Goal: Information Seeking & Learning: Learn about a topic

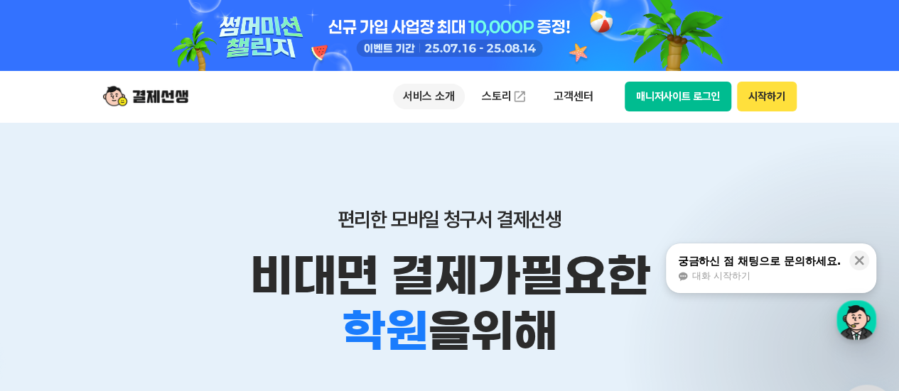
click at [416, 92] on p "서비스 소개" at bounding box center [429, 97] width 72 height 26
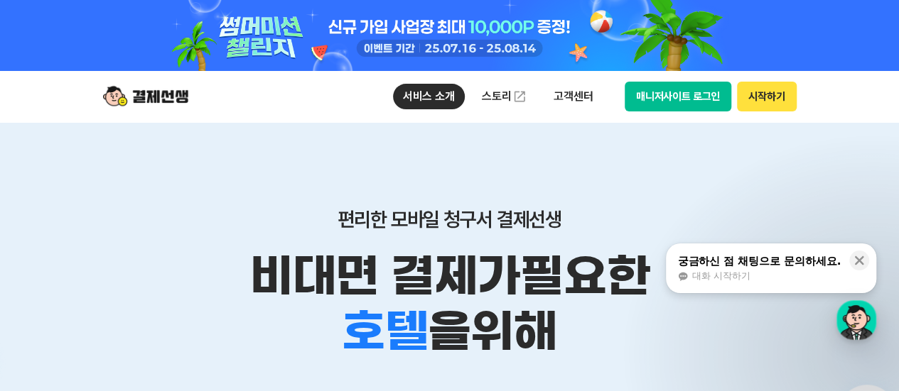
click at [787, 97] on button "시작하기" at bounding box center [766, 97] width 59 height 30
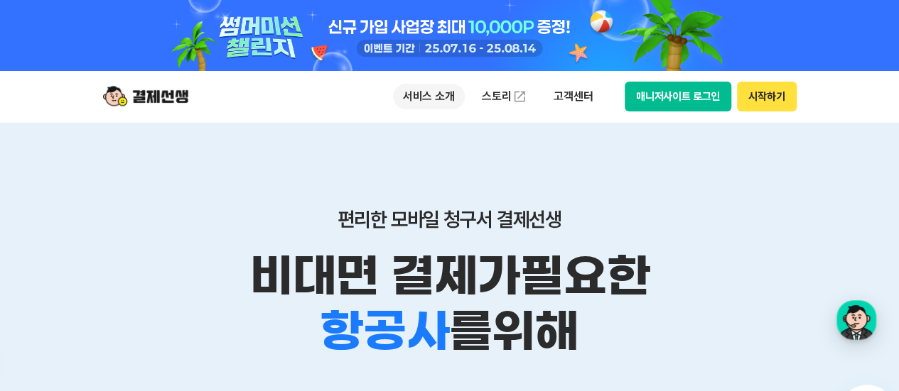
click at [428, 103] on p "서비스 소개" at bounding box center [429, 97] width 72 height 26
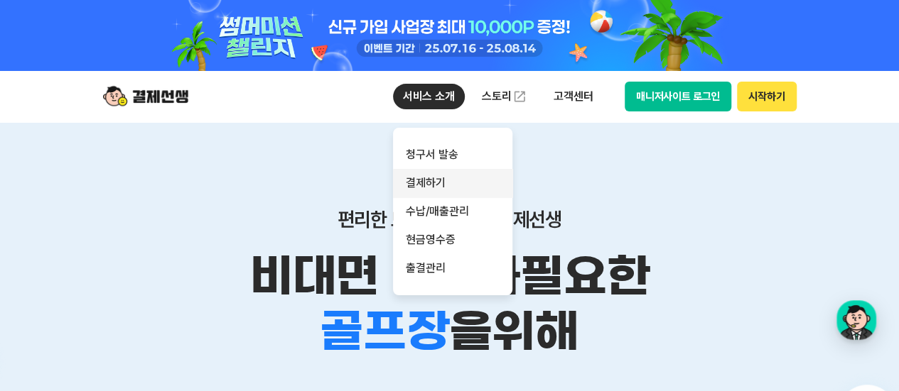
click at [428, 183] on link "결제하기" at bounding box center [452, 183] width 119 height 28
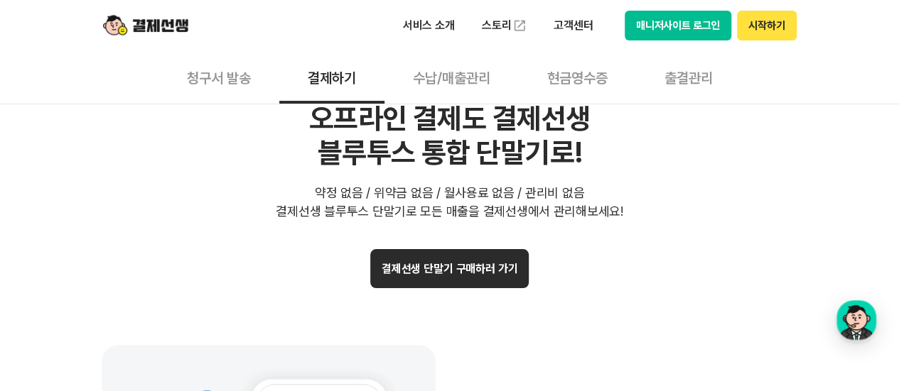
scroll to position [2906, 0]
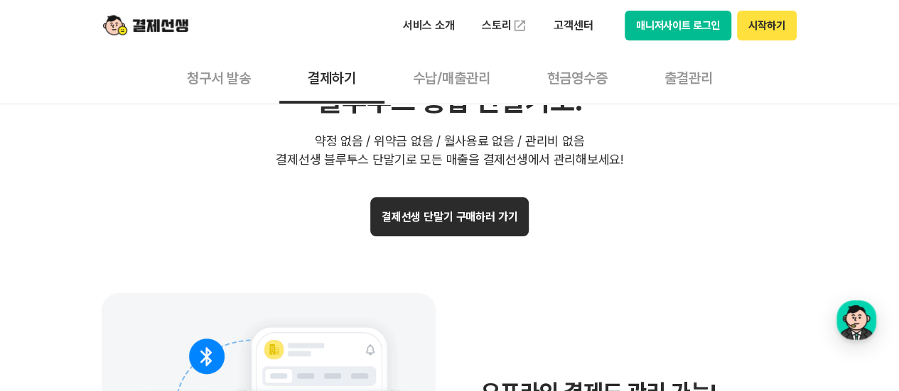
click at [453, 212] on button "결제선생 단말기 구매하러 가기" at bounding box center [449, 217] width 159 height 39
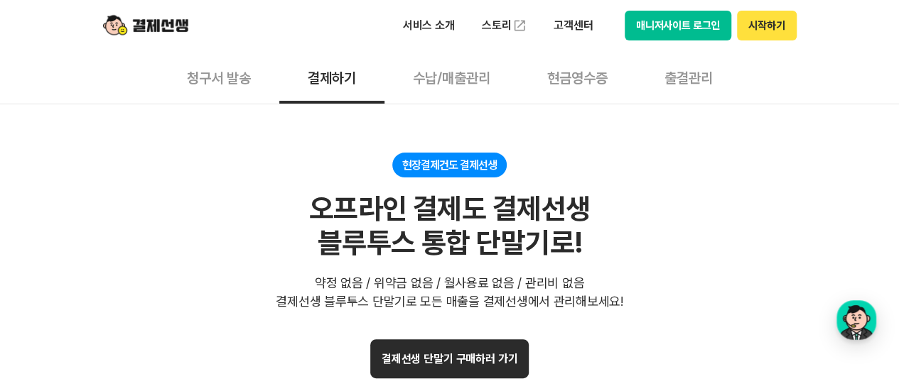
scroll to position [2764, 0]
click at [448, 88] on button "수납/매출관리" at bounding box center [451, 77] width 134 height 53
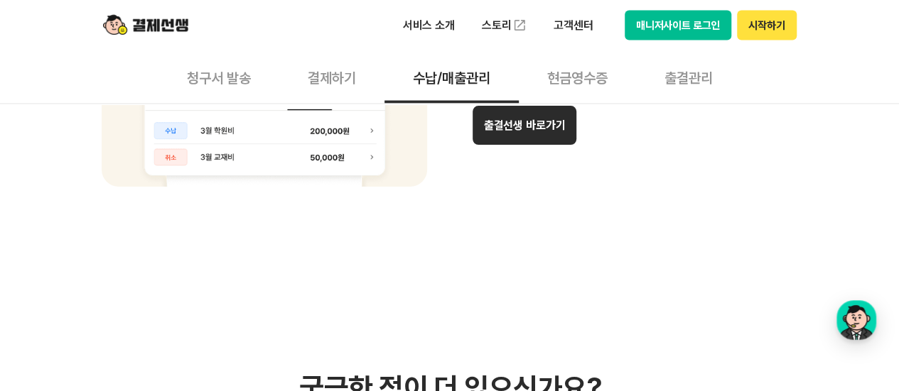
scroll to position [1414, 0]
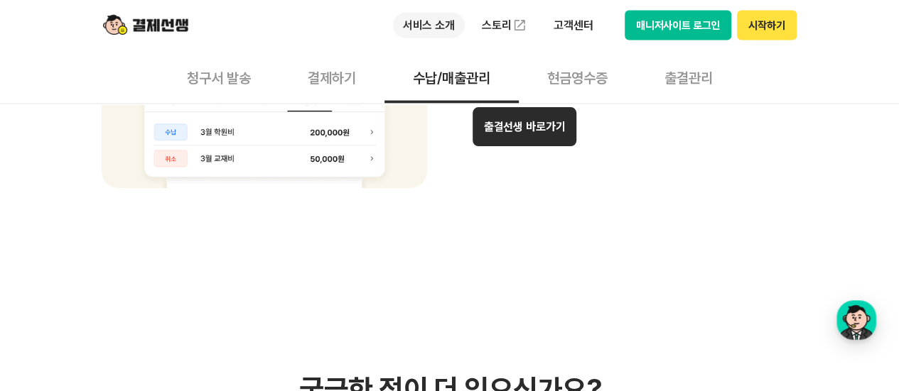
click at [423, 18] on p "서비스 소개" at bounding box center [429, 26] width 72 height 26
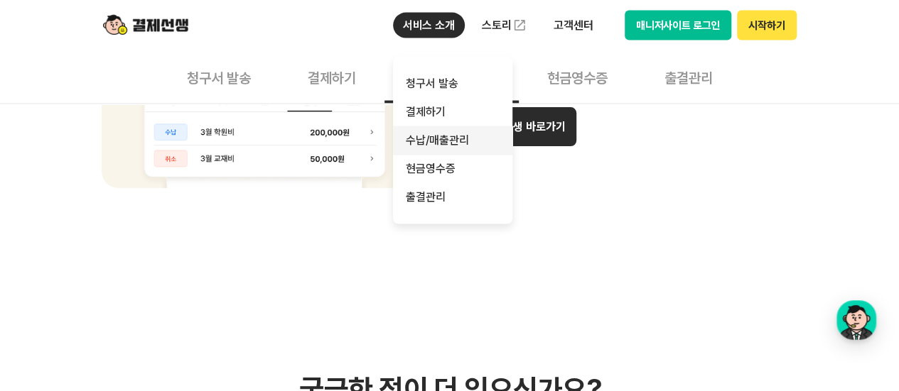
click at [435, 141] on link "수납/매출관리" at bounding box center [452, 140] width 119 height 28
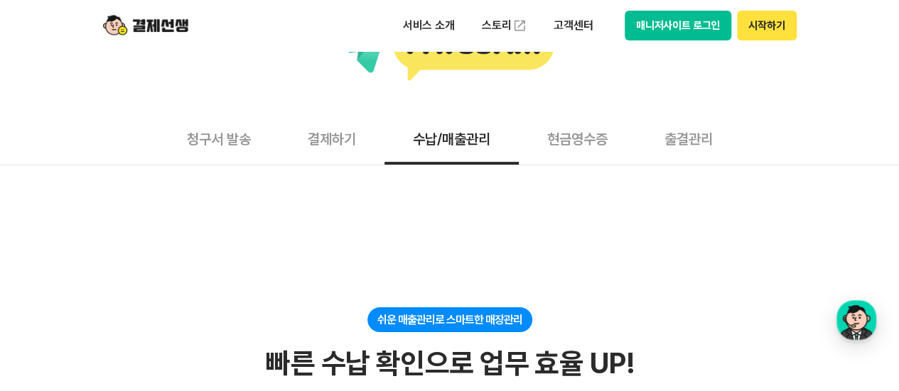
scroll to position [0, 0]
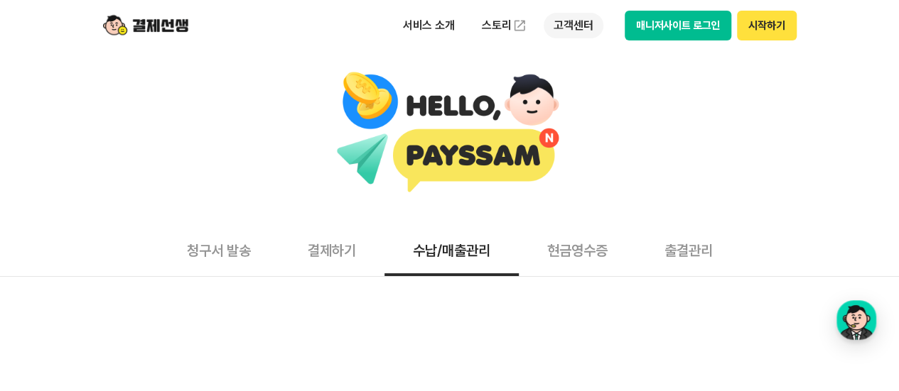
click at [579, 26] on p "고객센터" at bounding box center [573, 26] width 59 height 26
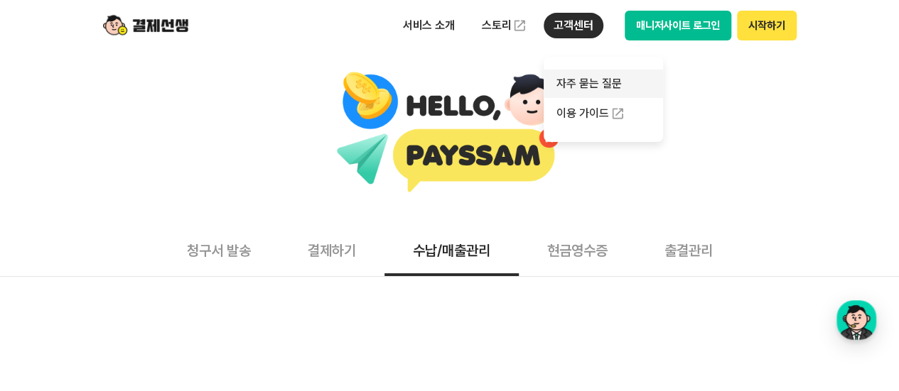
click at [575, 91] on link "자주 묻는 질문" at bounding box center [603, 84] width 119 height 28
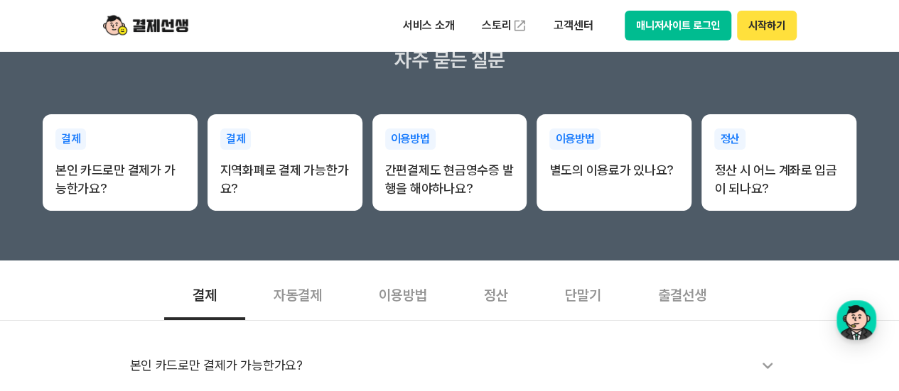
scroll to position [426, 0]
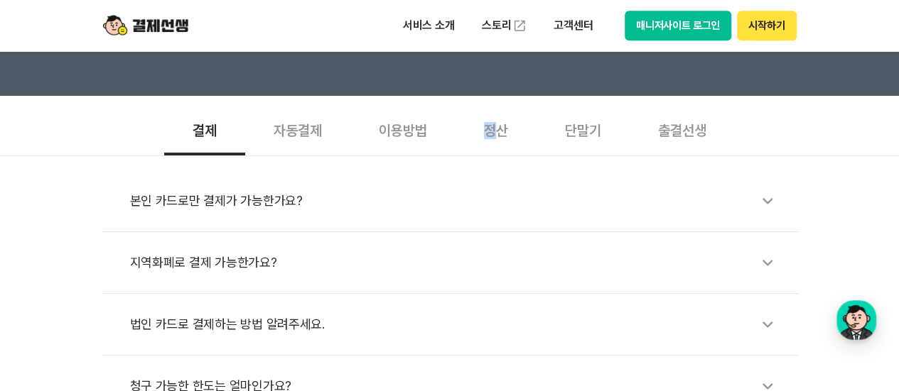
click at [492, 129] on div "정산" at bounding box center [495, 129] width 81 height 53
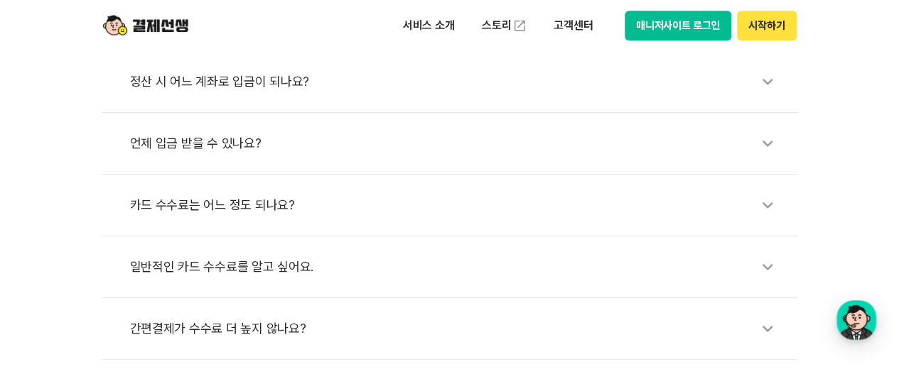
scroll to position [568, 0]
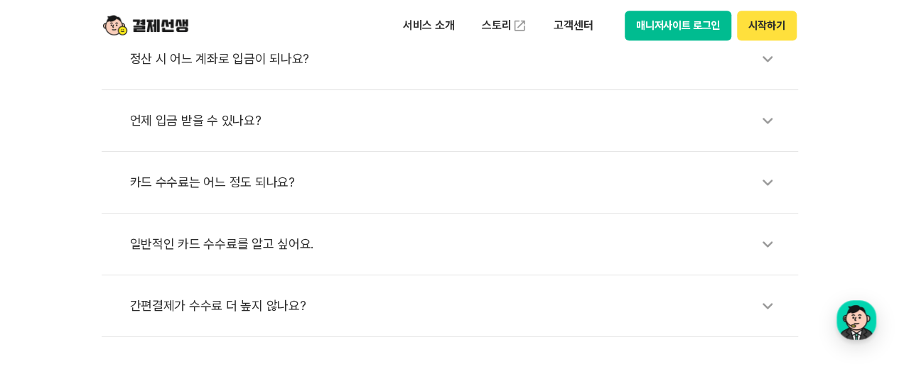
click at [259, 188] on div "카드 수수료는 어느 정도 되나요?" at bounding box center [457, 182] width 654 height 33
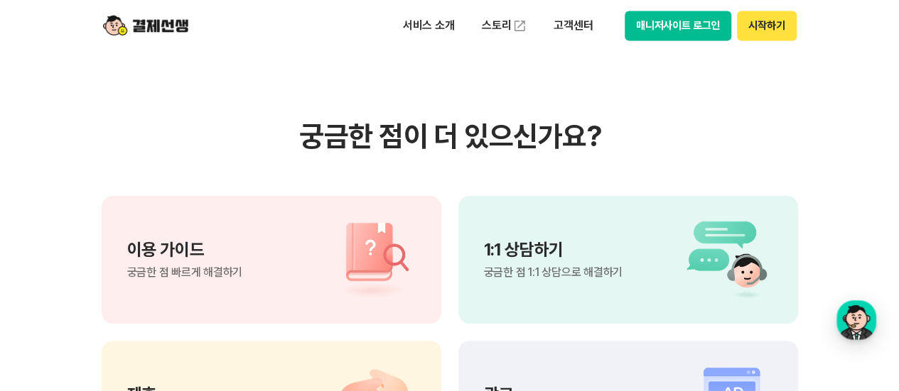
scroll to position [1208, 0]
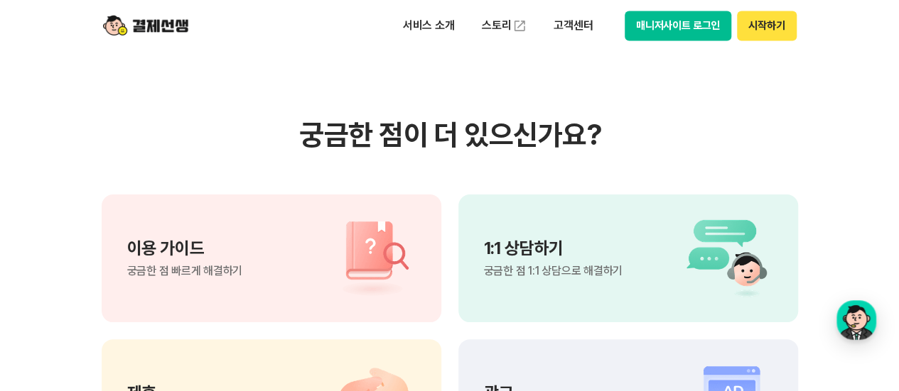
click at [316, 269] on img at bounding box center [365, 258] width 99 height 85
click at [719, 33] on button "매니저사이트 로그인" at bounding box center [678, 26] width 107 height 30
click at [769, 22] on button "시작하기" at bounding box center [766, 26] width 59 height 30
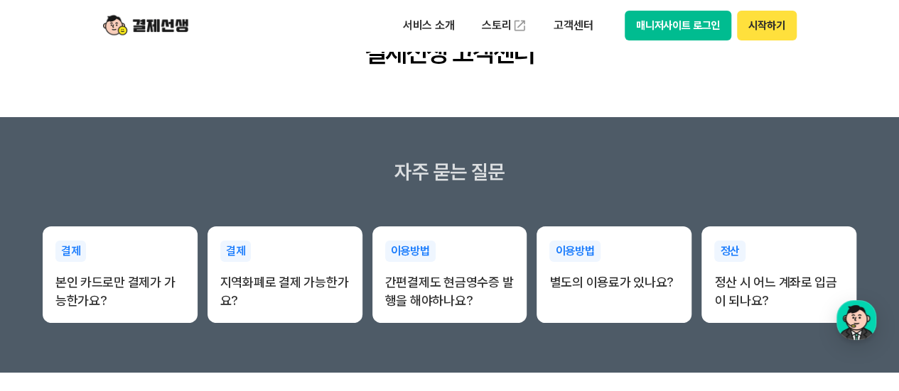
scroll to position [0, 0]
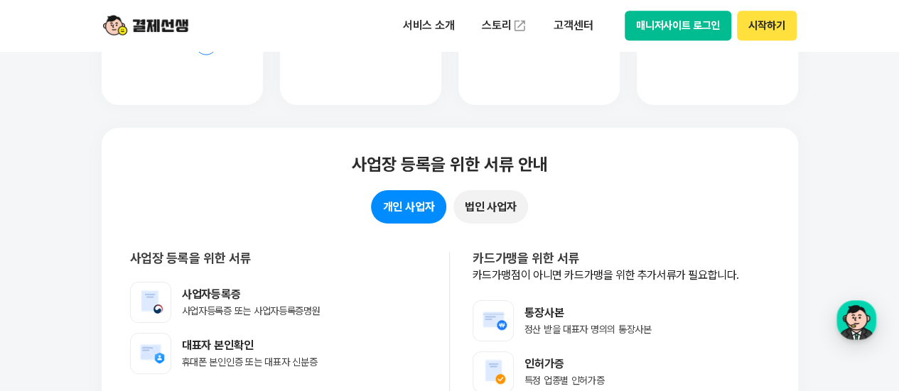
scroll to position [11138, 0]
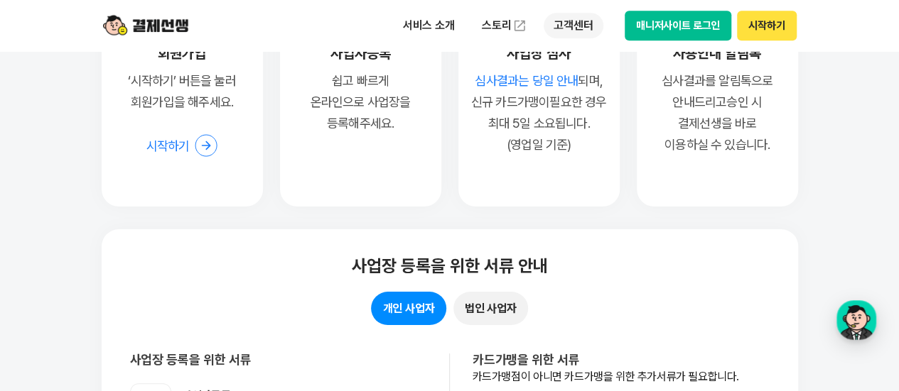
click at [576, 34] on p "고객센터" at bounding box center [573, 26] width 59 height 26
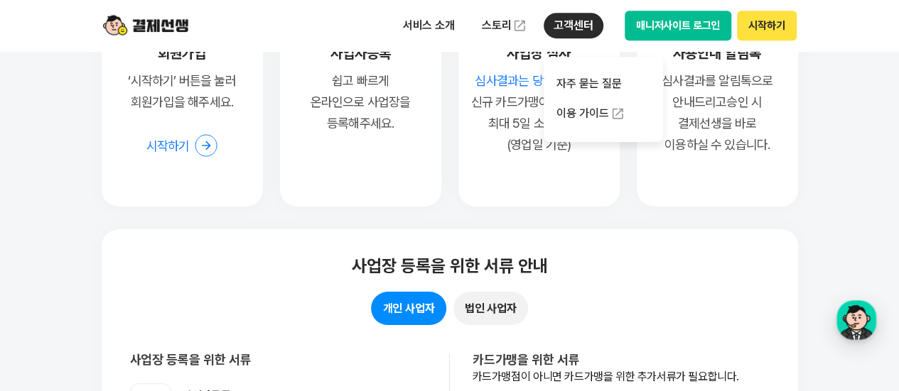
click at [583, 26] on p "고객센터" at bounding box center [573, 26] width 59 height 26
click at [455, 29] on p "서비스 소개" at bounding box center [429, 26] width 72 height 26
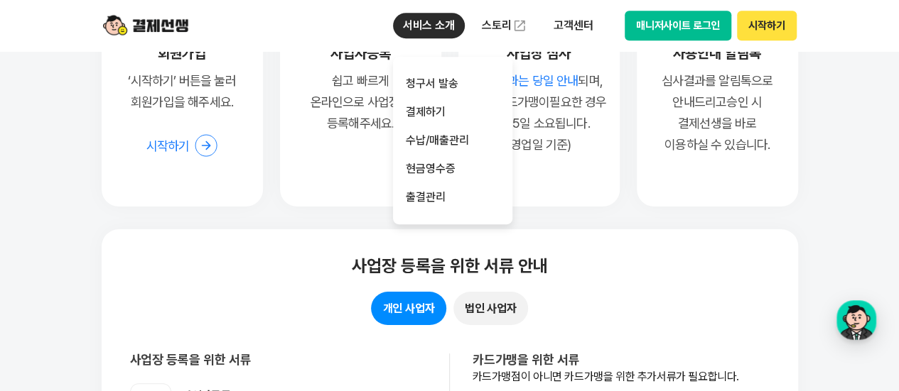
click at [455, 30] on p "서비스 소개" at bounding box center [429, 26] width 72 height 26
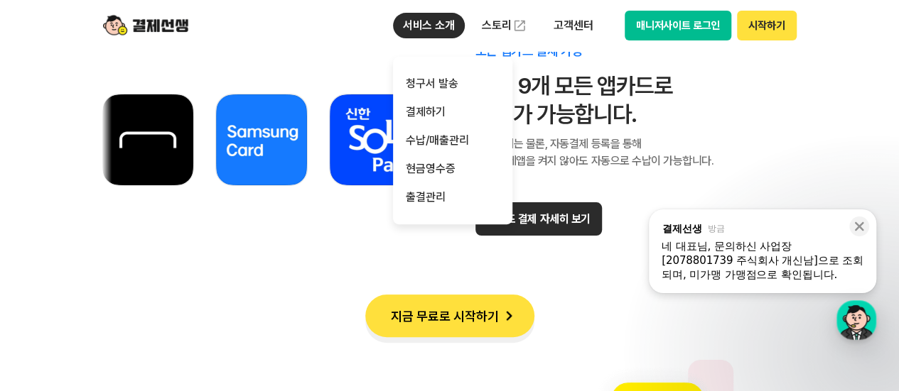
scroll to position [8296, 0]
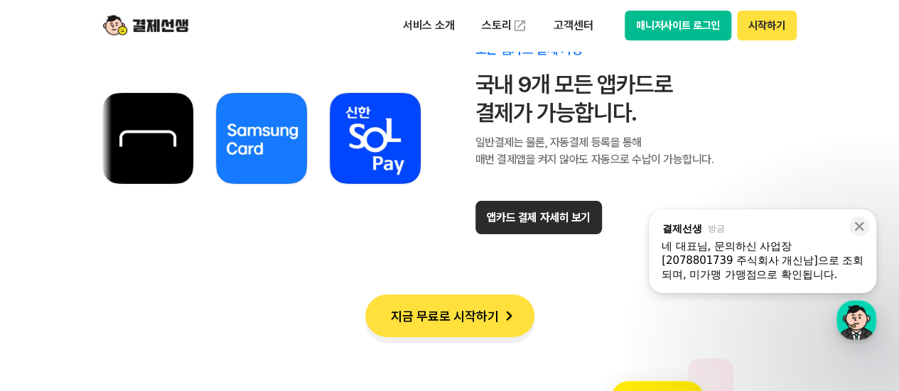
click at [374, 254] on div at bounding box center [269, 139] width 334 height 270
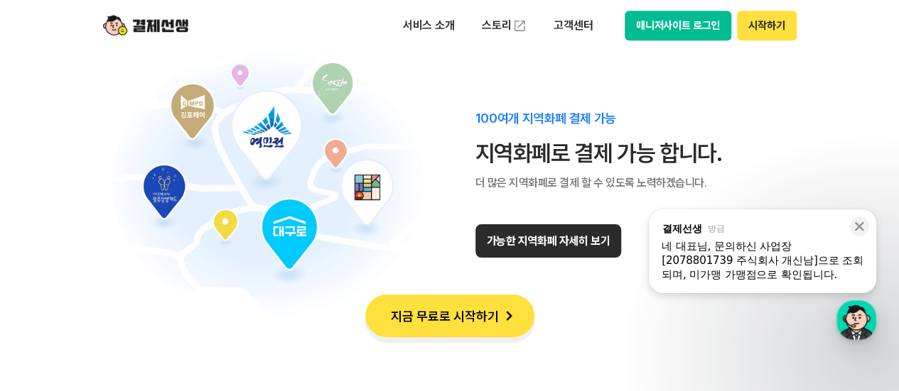
scroll to position [9007, 0]
